Goal: Task Accomplishment & Management: Manage account settings

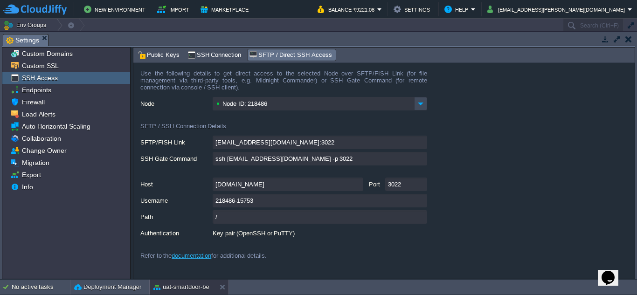
scroll to position [142, 0]
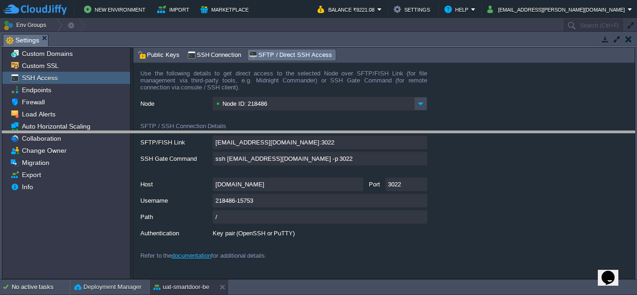
drag, startPoint x: 204, startPoint y: 36, endPoint x: 228, endPoint y: 133, distance: 99.6
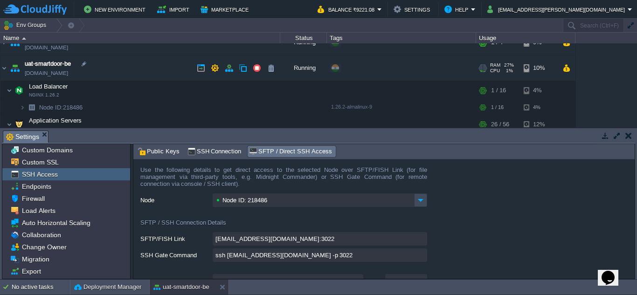
click at [171, 69] on td "uat-smartdoor-be [DOMAIN_NAME]" at bounding box center [140, 69] width 280 height 26
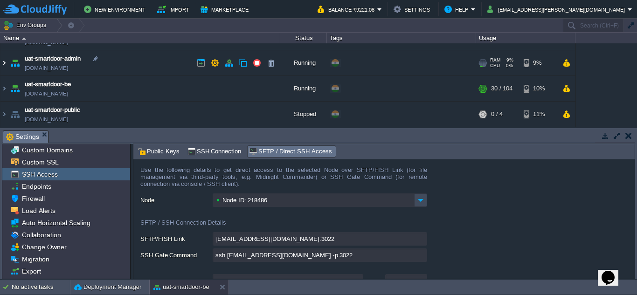
click at [7, 60] on img at bounding box center [3, 62] width 7 height 25
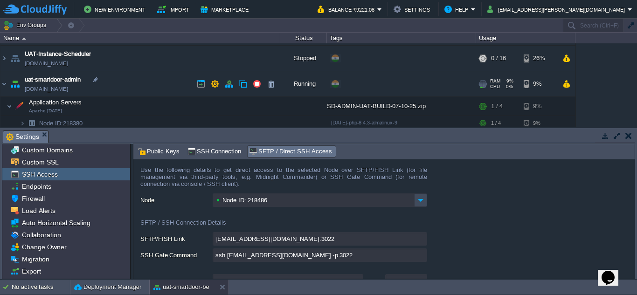
scroll to position [101, 0]
click at [7, 83] on img at bounding box center [3, 83] width 7 height 25
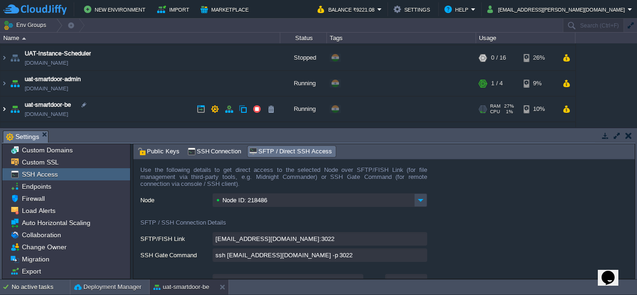
click at [6, 105] on img at bounding box center [3, 109] width 7 height 25
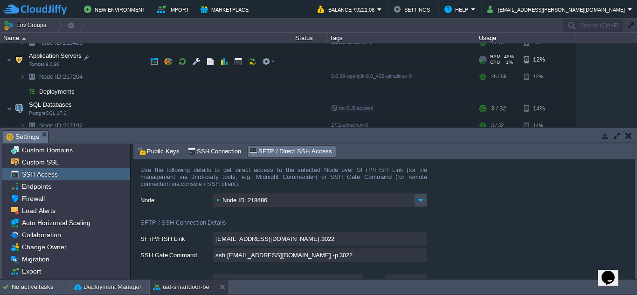
scroll to position [204, 0]
click at [195, 56] on td at bounding box center [196, 62] width 14 height 14
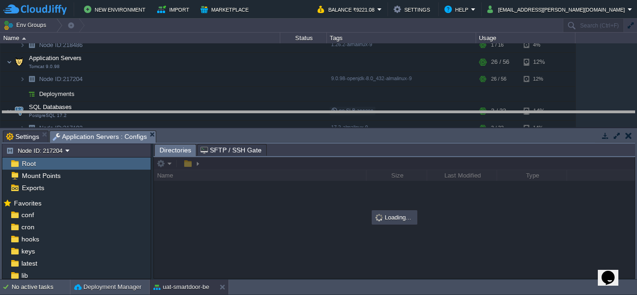
drag, startPoint x: 278, startPoint y: 139, endPoint x: 284, endPoint y: 107, distance: 32.8
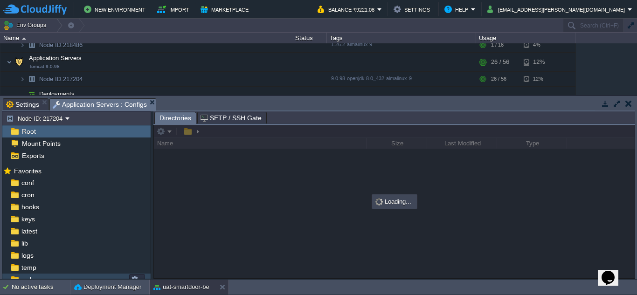
scroll to position [17, 0]
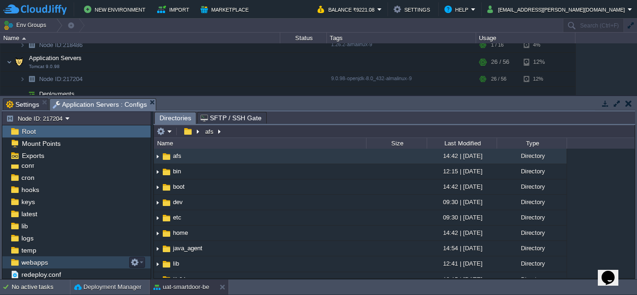
click at [62, 261] on div "webapps" at bounding box center [76, 263] width 148 height 12
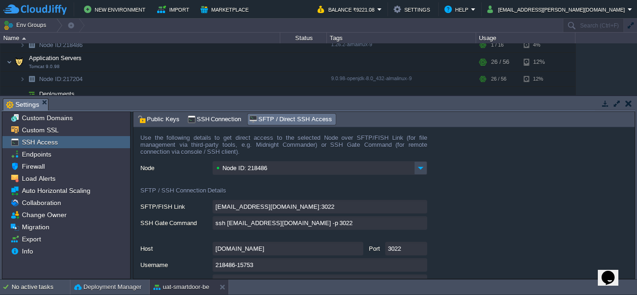
scroll to position [86, 0]
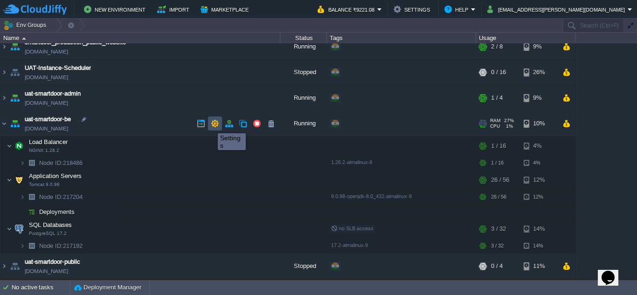
click at [211, 125] on button "button" at bounding box center [215, 123] width 8 height 8
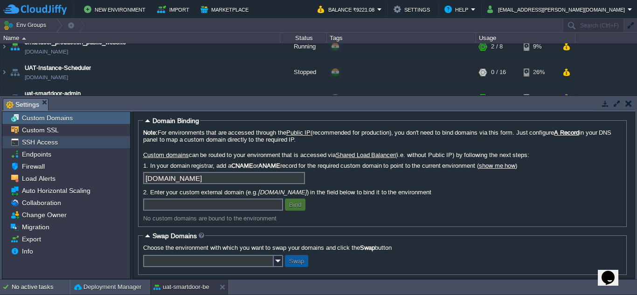
click at [55, 146] on span "SSH Access" at bounding box center [39, 142] width 39 height 8
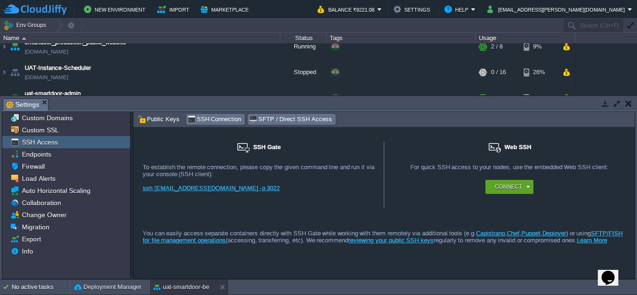
click at [295, 125] on span "SFTP / Direct SSH Access" at bounding box center [290, 119] width 83 height 10
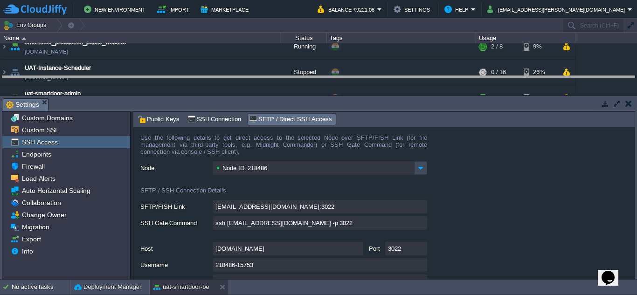
drag, startPoint x: 362, startPoint y: 107, endPoint x: 366, endPoint y: 78, distance: 29.7
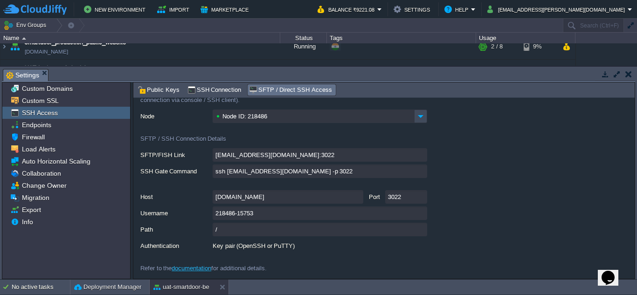
scroll to position [0, 0]
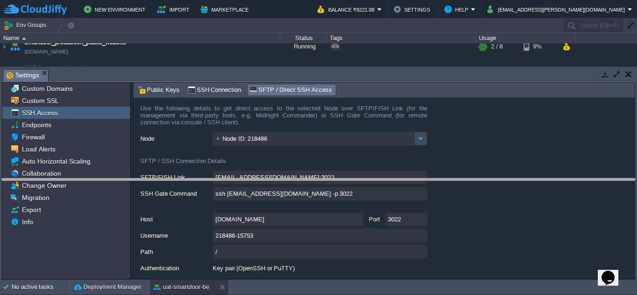
drag, startPoint x: 358, startPoint y: 70, endPoint x: 360, endPoint y: 180, distance: 109.7
click at [360, 180] on body "New Environment Import Marketplace Bonus ₹0.00 Upgrade Account Balance ₹9221.08…" at bounding box center [318, 147] width 637 height 295
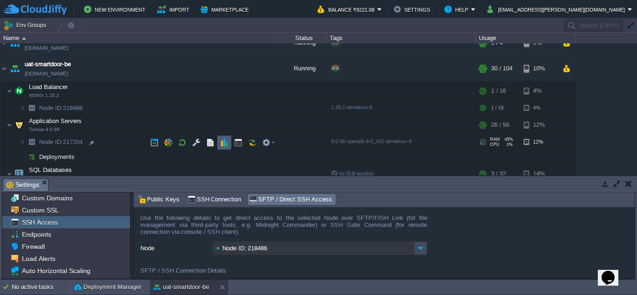
scroll to position [140, 0]
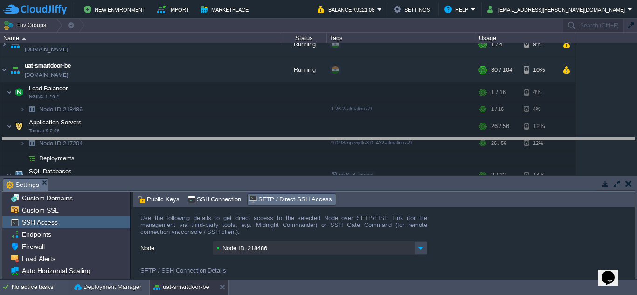
drag, startPoint x: 196, startPoint y: 184, endPoint x: 216, endPoint y: 143, distance: 45.5
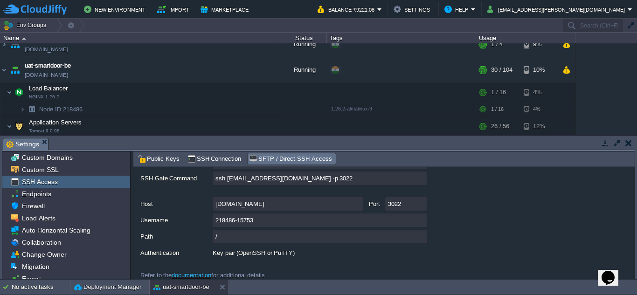
click at [253, 195] on div at bounding box center [247, 192] width 215 height 9
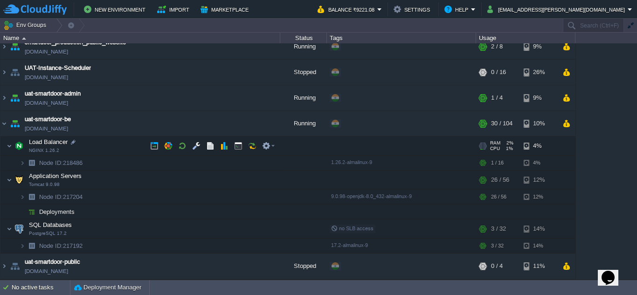
scroll to position [86, 0]
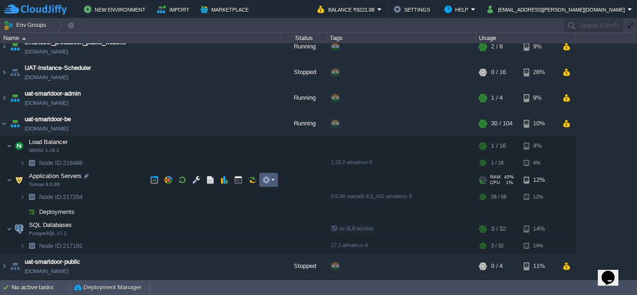
click at [271, 178] on em at bounding box center [268, 180] width 13 height 8
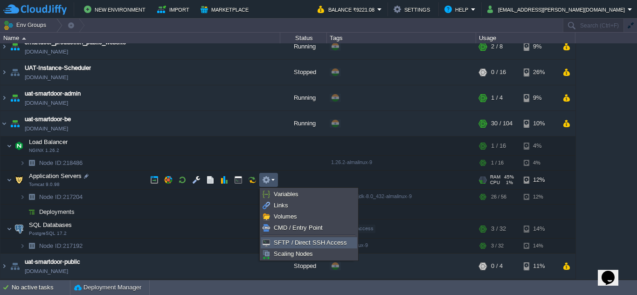
click at [286, 239] on span "SFTP / Direct SSH Access" at bounding box center [310, 242] width 73 height 7
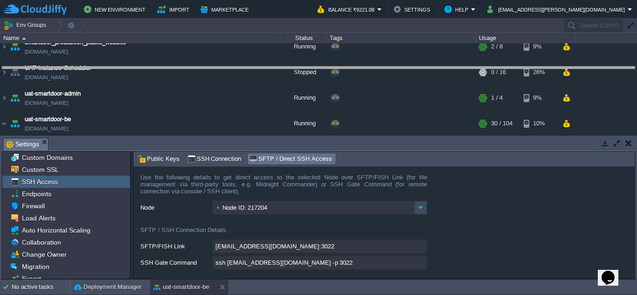
drag, startPoint x: 364, startPoint y: 144, endPoint x: 403, endPoint y: 42, distance: 109.1
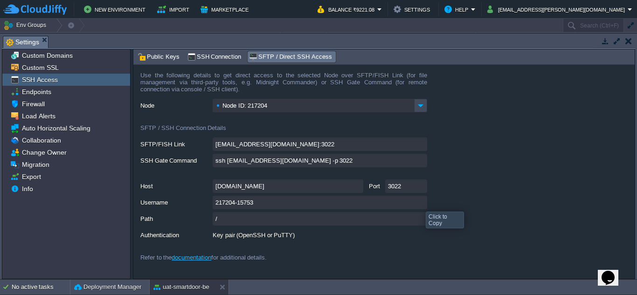
click at [419, 203] on input "217204-15753" at bounding box center [320, 203] width 215 height 14
click at [357, 190] on input "[DOMAIN_NAME]" at bounding box center [288, 187] width 151 height 14
click at [156, 55] on span "Public Keys" at bounding box center [159, 57] width 42 height 10
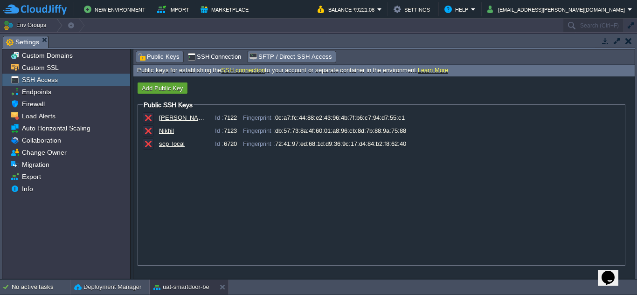
click at [276, 56] on span "SFTP / Direct SSH Access" at bounding box center [290, 57] width 83 height 10
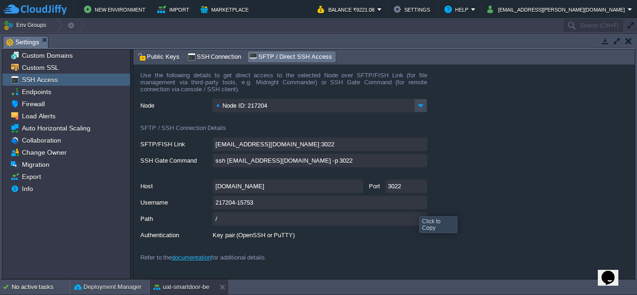
click at [426, 209] on input "217204-15753" at bounding box center [320, 203] width 215 height 14
type textarea "217204-15753"
click at [169, 54] on span "Public Keys" at bounding box center [159, 57] width 42 height 10
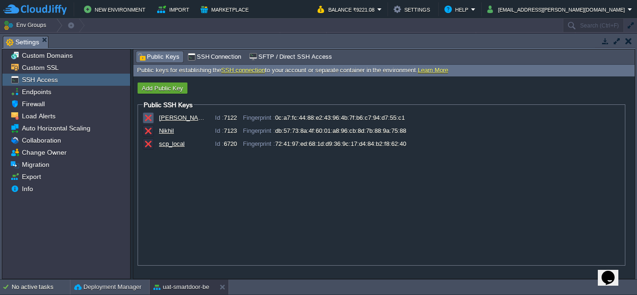
click at [150, 118] on button "button" at bounding box center [148, 118] width 8 height 8
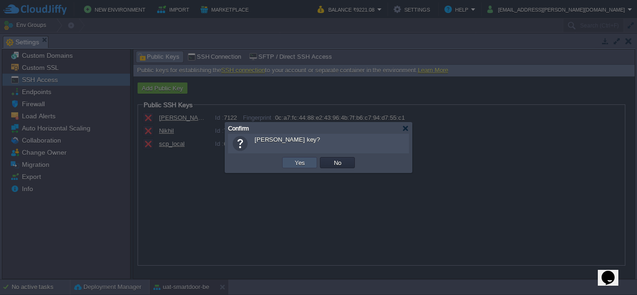
click at [306, 164] on button "Yes" at bounding box center [300, 163] width 16 height 8
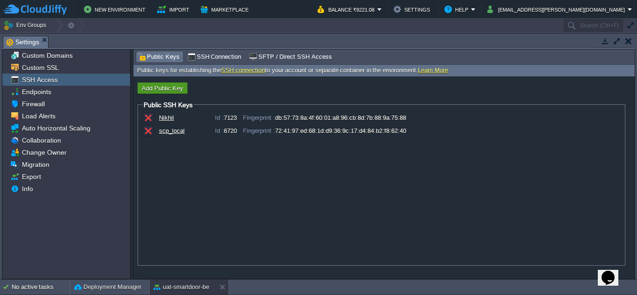
click at [169, 89] on button "Add Public Key" at bounding box center [162, 88] width 47 height 8
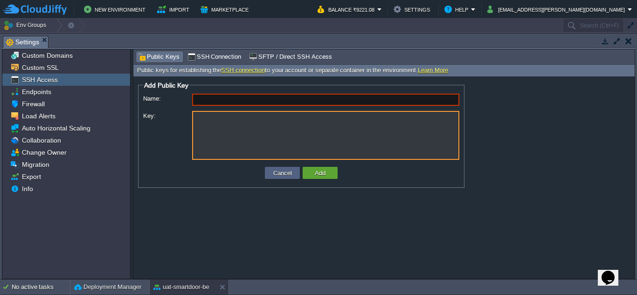
click at [241, 140] on textarea "Key:" at bounding box center [325, 135] width 267 height 49
paste textarea "ssh-rsa AAAAB3NzaC1yc2EAAAADAQABAAABAQDLQxI7ua9WY7jYStNiFhcjwXVg7SblyVRf8ip5I/n…"
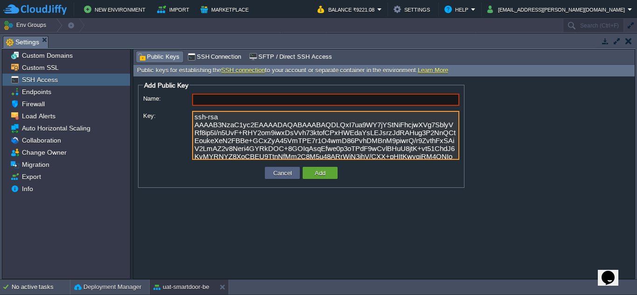
scroll to position [21, 0]
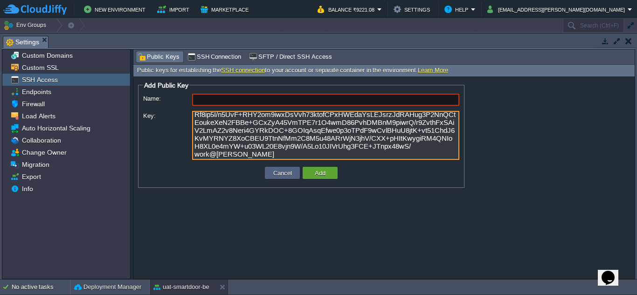
type textarea "ssh-rsa AAAAB3NzaC1yc2EAAAADAQABAAABAQDLQxI7ua9WY7jYStNiFhcjwXVg7SblyVRf8ip5I/n…"
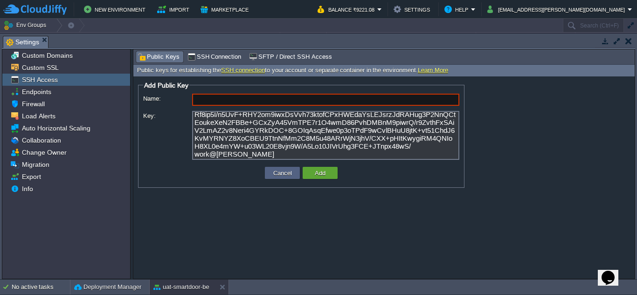
click at [217, 98] on input "Name:" at bounding box center [325, 100] width 267 height 12
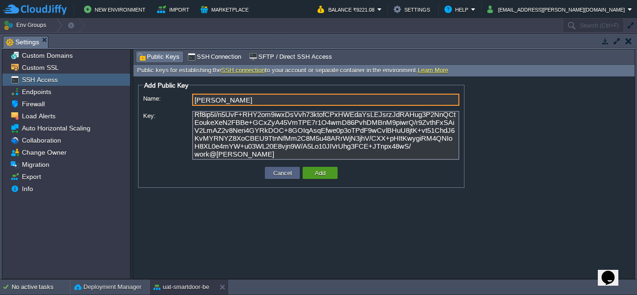
type input "[PERSON_NAME]"
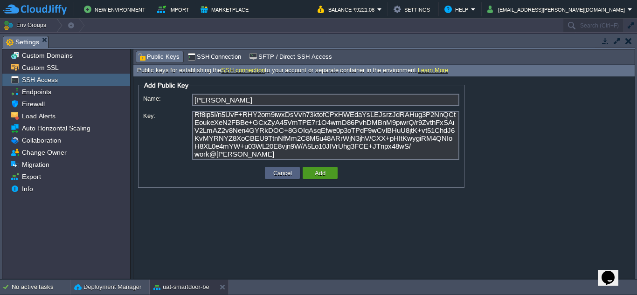
click at [324, 174] on button "Add" at bounding box center [320, 173] width 16 height 8
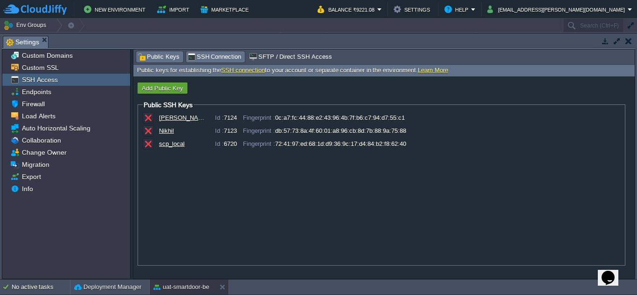
click at [196, 62] on span "SSH Connection" at bounding box center [215, 57] width 54 height 10
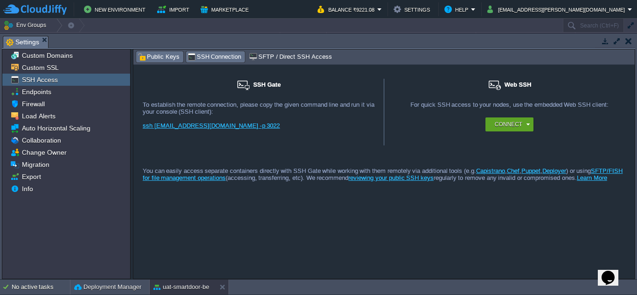
click at [164, 61] on span "Public Keys" at bounding box center [159, 57] width 42 height 10
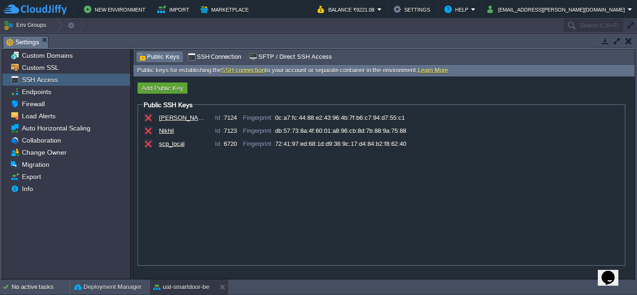
click at [208, 177] on div "[PERSON_NAME] Id : 7124 Fingerprint : 0c:a7:fc:44:88:e2:43:96:4b:7f:b6:c7:94:d7…" at bounding box center [382, 187] width 478 height 150
click at [300, 54] on span "SFTP / Direct SSH Access" at bounding box center [290, 57] width 83 height 10
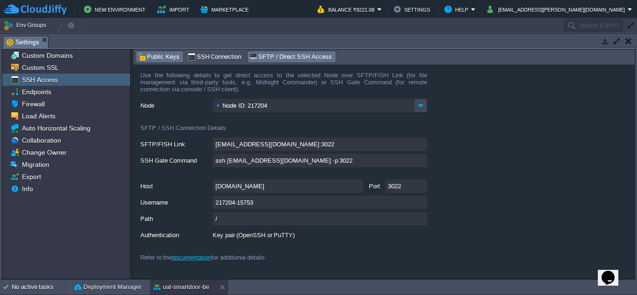
click at [163, 63] on div "Public Keys" at bounding box center [159, 56] width 47 height 11
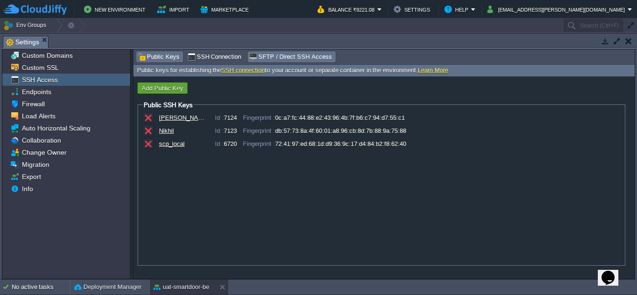
click at [280, 56] on span "SFTP / Direct SSH Access" at bounding box center [290, 57] width 83 height 10
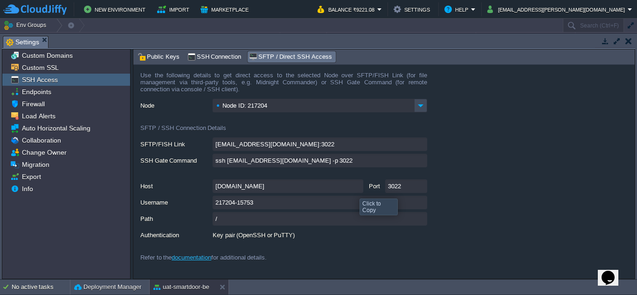
click at [353, 190] on input "[DOMAIN_NAME]" at bounding box center [288, 187] width 151 height 14
click at [418, 206] on input "217204-15753" at bounding box center [320, 203] width 215 height 14
type textarea "217204-15753"
click at [422, 110] on img at bounding box center [420, 106] width 13 height 14
click at [471, 111] on div "Node ID: 217204" at bounding box center [387, 106] width 495 height 14
